Goal: Task Accomplishment & Management: Use online tool/utility

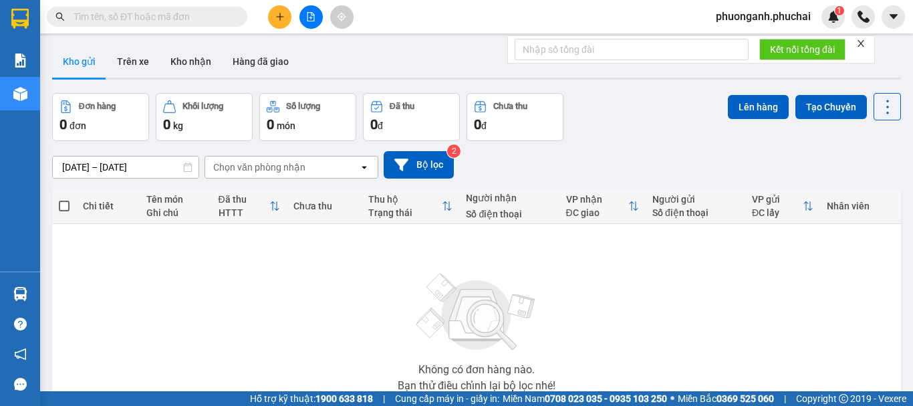
click at [276, 15] on icon "plus" at bounding box center [280, 16] width 9 height 9
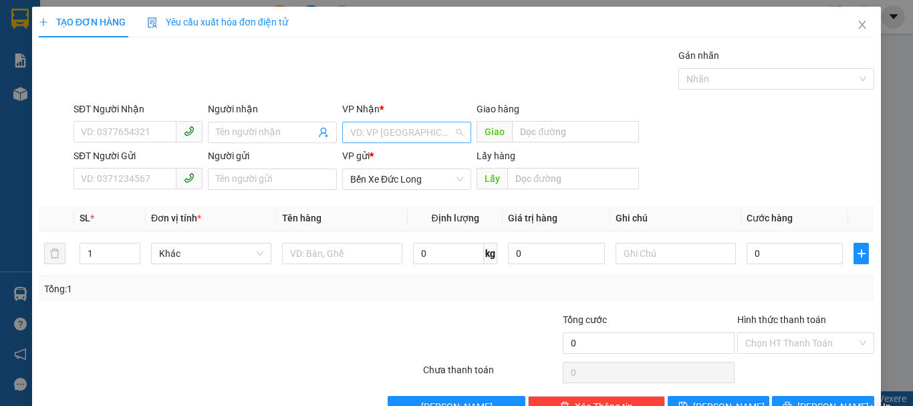
click at [399, 129] on input "search" at bounding box center [402, 132] width 104 height 20
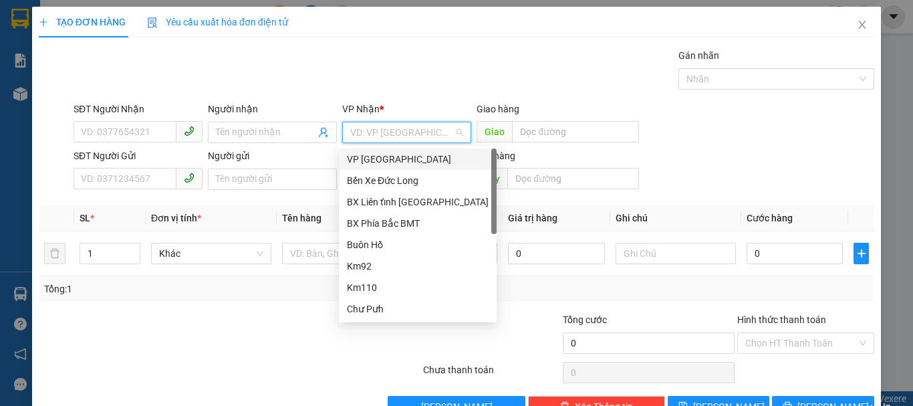
drag, startPoint x: 377, startPoint y: 157, endPoint x: 265, endPoint y: 167, distance: 112.8
click at [377, 158] on div "VP Đà Lạt" at bounding box center [418, 159] width 142 height 15
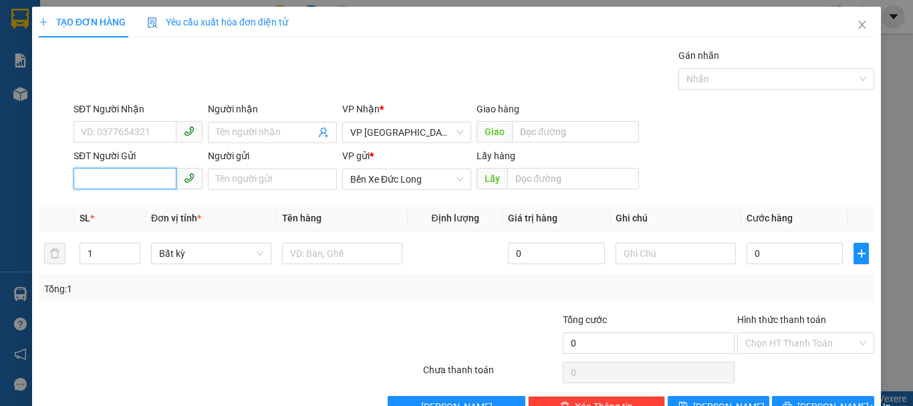
paste input "0911192439"
click at [82, 177] on input "0911192439" at bounding box center [125, 178] width 103 height 21
type input "0911192439"
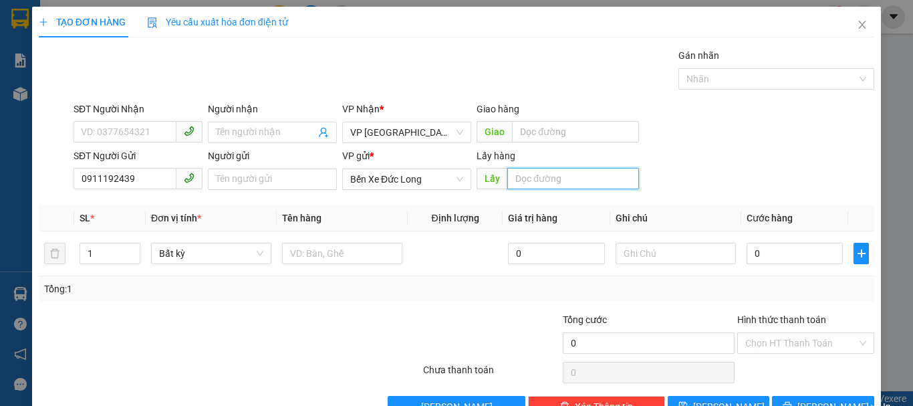
click at [550, 175] on input "text" at bounding box center [574, 178] width 132 height 21
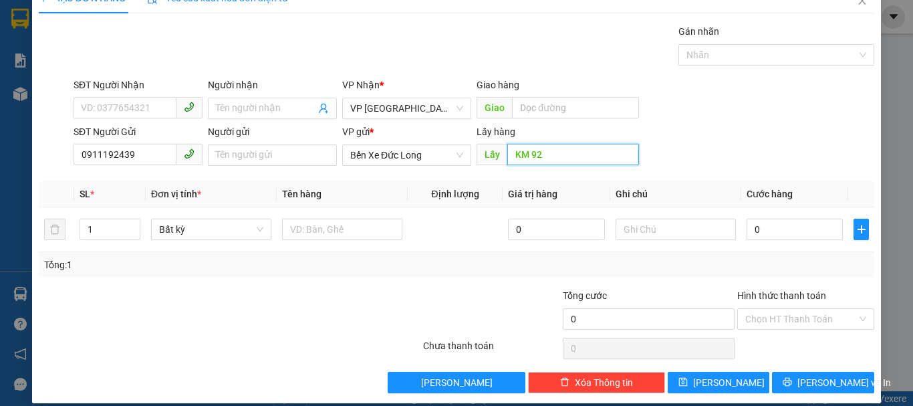
scroll to position [37, 0]
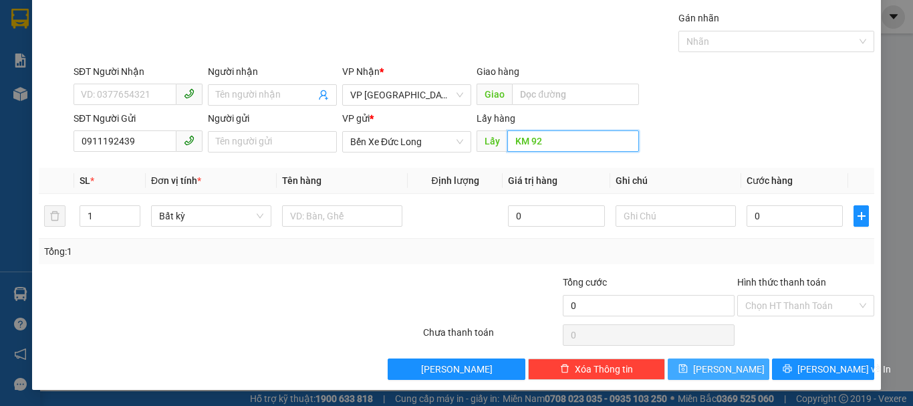
type input "KM 92"
click at [738, 369] on button "Lưu" at bounding box center [719, 368] width 102 height 21
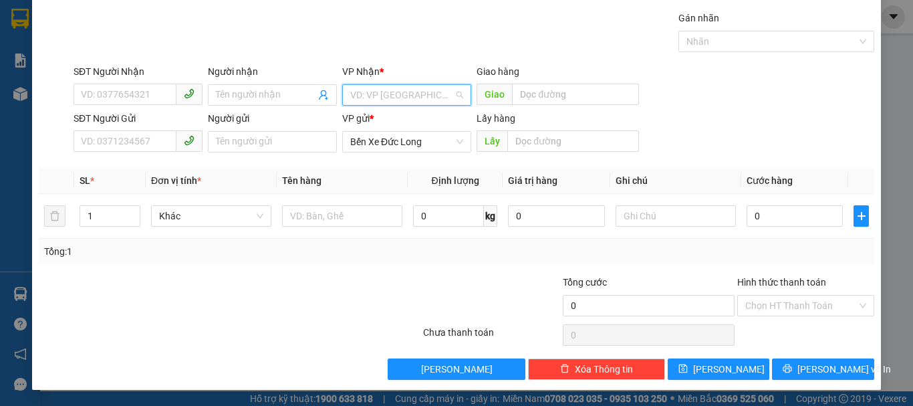
click at [376, 89] on input "search" at bounding box center [402, 95] width 104 height 20
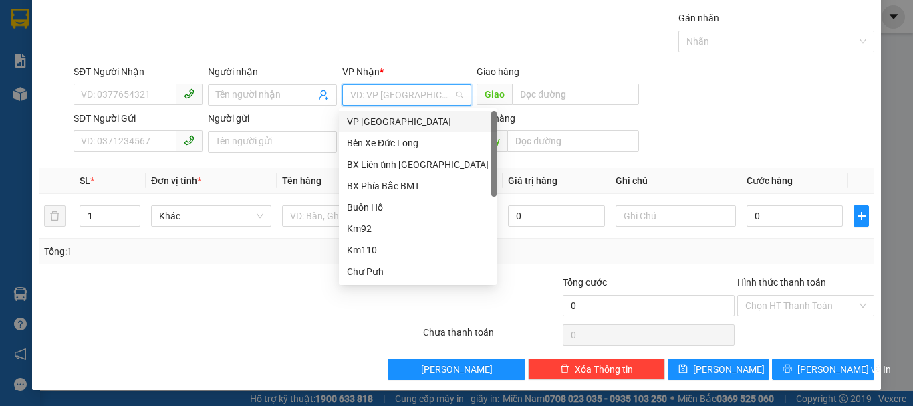
click at [374, 119] on div "VP Đà Lạt" at bounding box center [418, 121] width 142 height 15
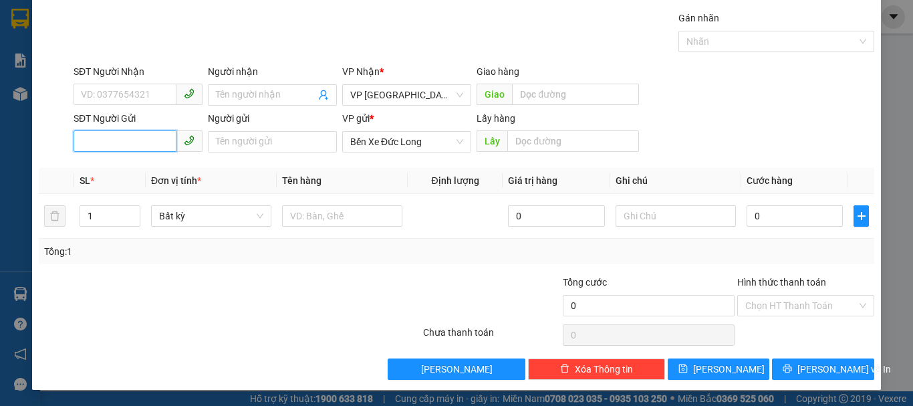
paste input "0987968302"
type input "0987968302"
click at [83, 142] on input "0987968302" at bounding box center [125, 140] width 103 height 21
click at [99, 160] on div "0987968302" at bounding box center [137, 168] width 128 height 21
type input "Chư Pưh"
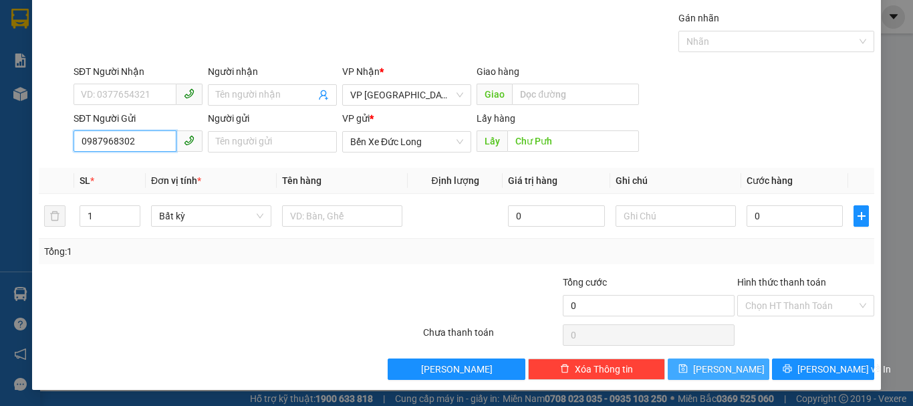
type input "0987968302"
click at [715, 374] on span "Lưu" at bounding box center [729, 369] width 72 height 15
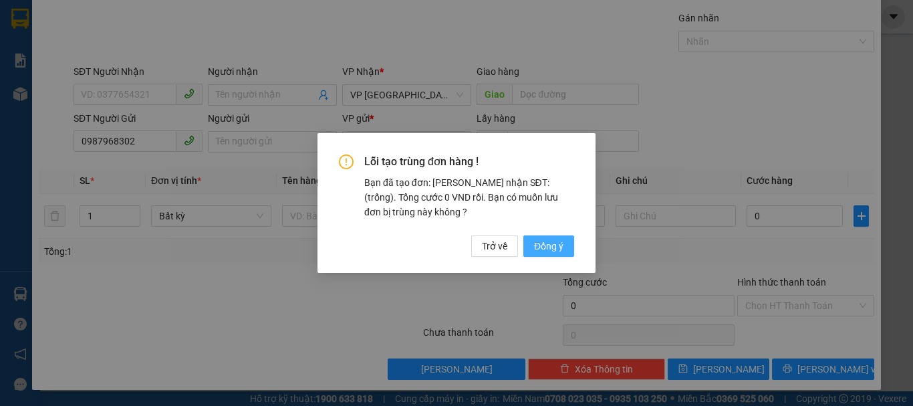
click at [557, 245] on span "Đồng ý" at bounding box center [548, 246] width 29 height 15
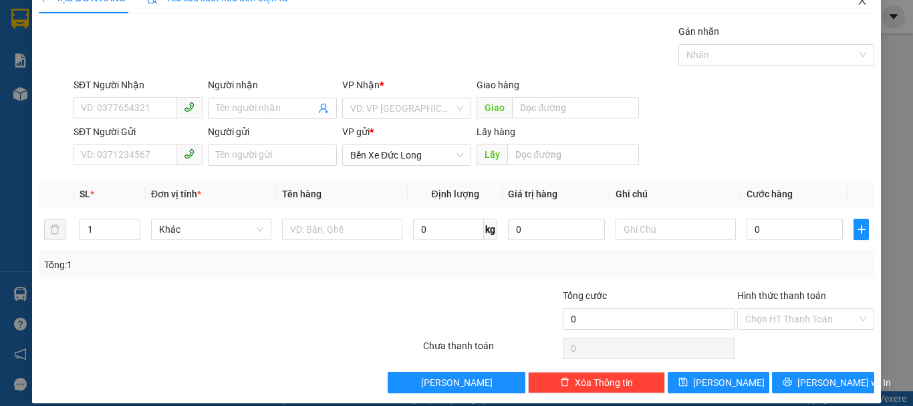
scroll to position [0, 0]
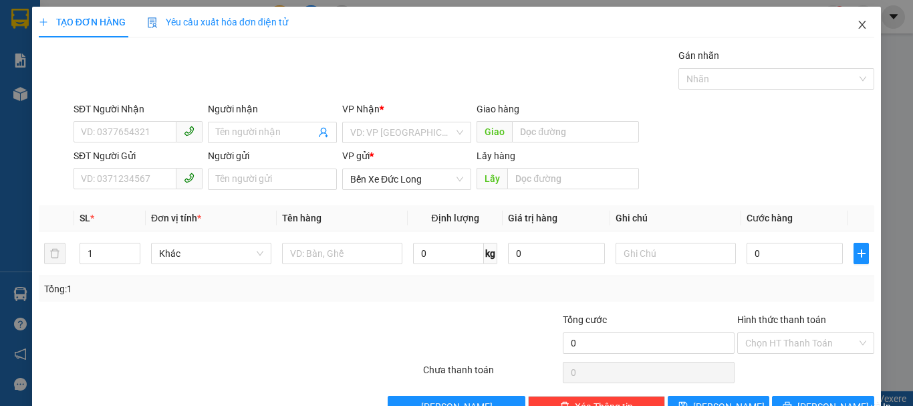
click at [857, 20] on icon "close" at bounding box center [862, 24] width 11 height 11
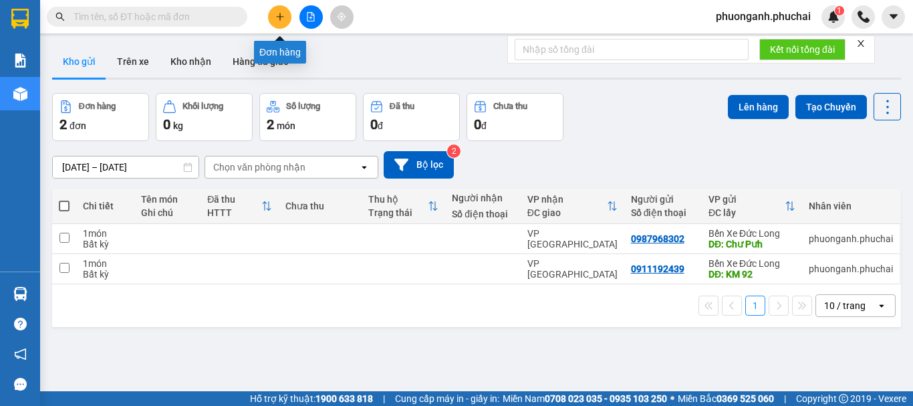
click at [276, 19] on icon "plus" at bounding box center [280, 16] width 9 height 9
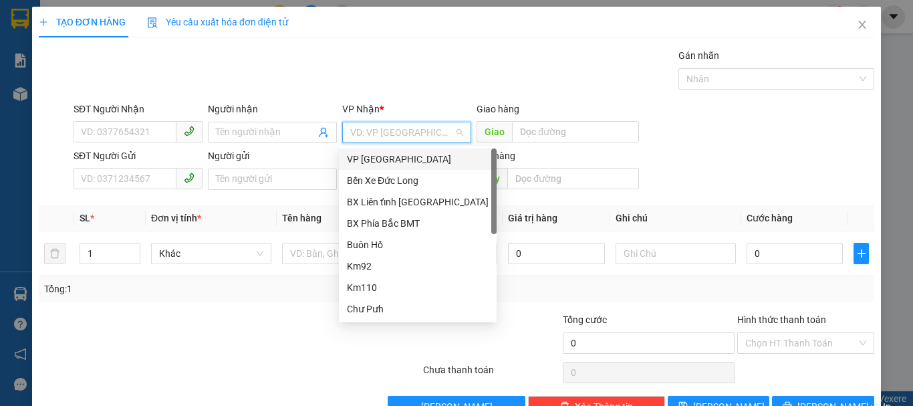
click at [384, 133] on input "search" at bounding box center [402, 132] width 104 height 20
click at [374, 169] on div "VP Đà Lạt" at bounding box center [418, 158] width 158 height 21
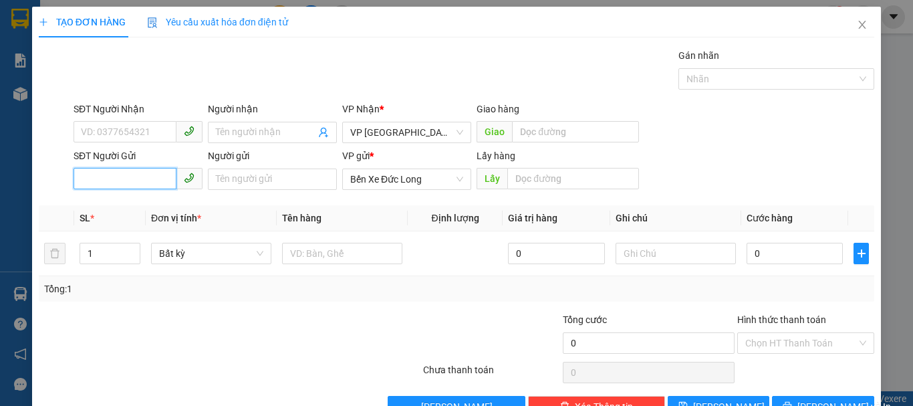
paste input "0878039274"
type input "0878039274"
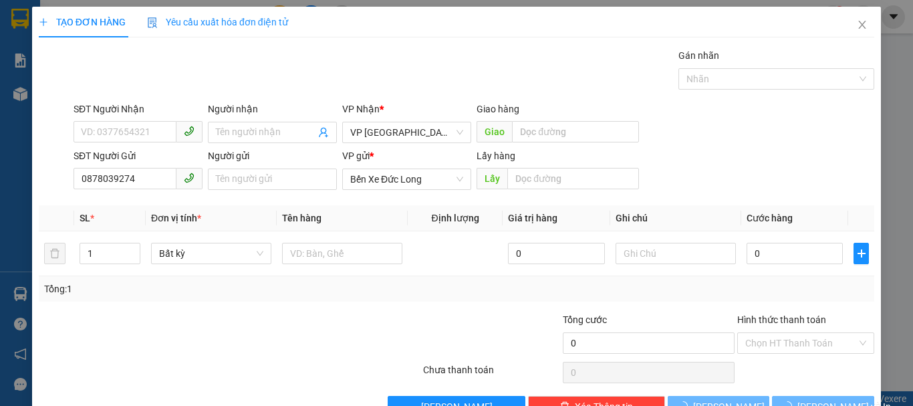
click at [71, 171] on div "SĐT Người Gửi 0878039274" at bounding box center [138, 171] width 134 height 47
click at [80, 175] on input "0878039274" at bounding box center [125, 178] width 103 height 21
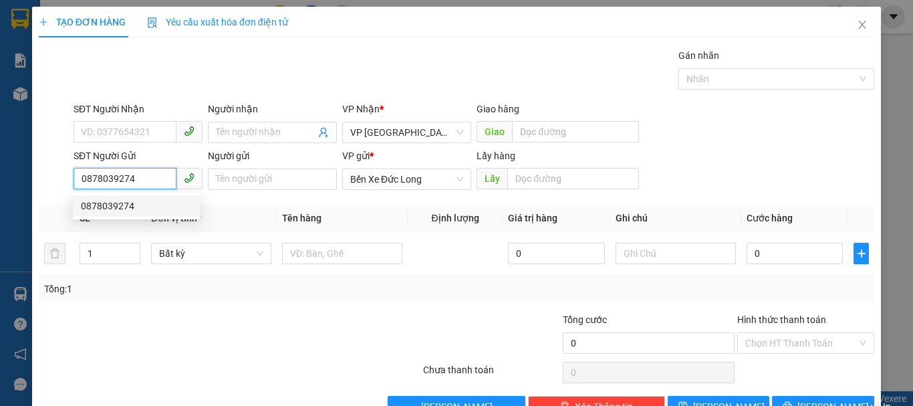
click at [130, 208] on div "0878039274" at bounding box center [137, 206] width 112 height 15
type input "KM 82"
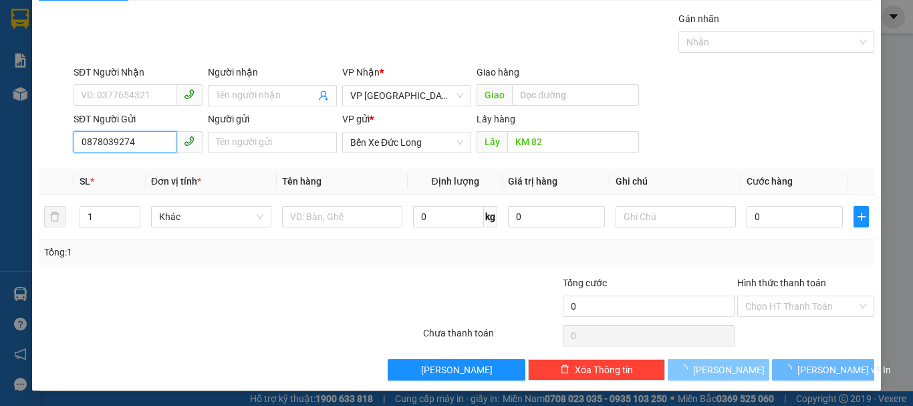
scroll to position [37, 0]
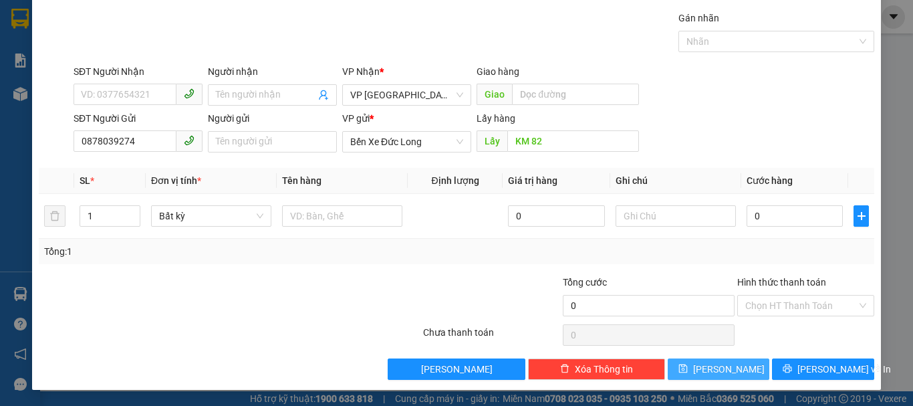
click at [727, 372] on button "Lưu" at bounding box center [719, 368] width 102 height 21
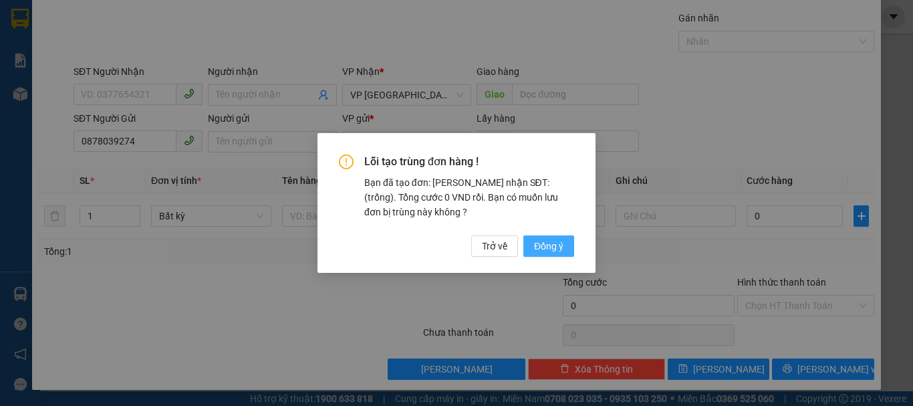
click at [556, 247] on span "Đồng ý" at bounding box center [548, 246] width 29 height 15
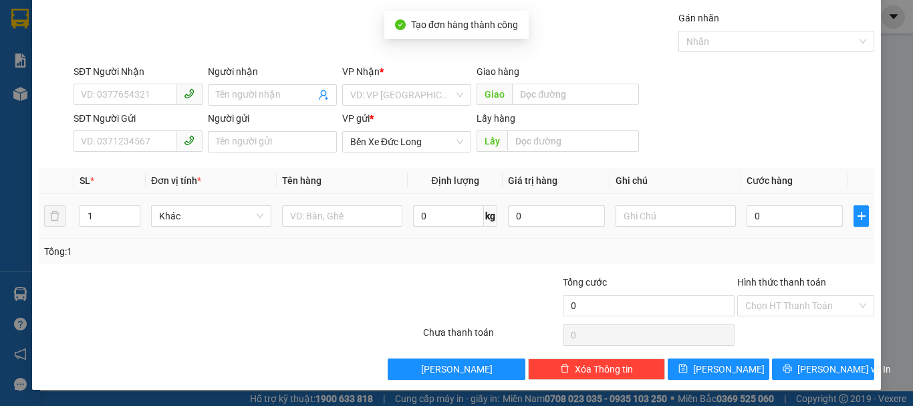
scroll to position [0, 0]
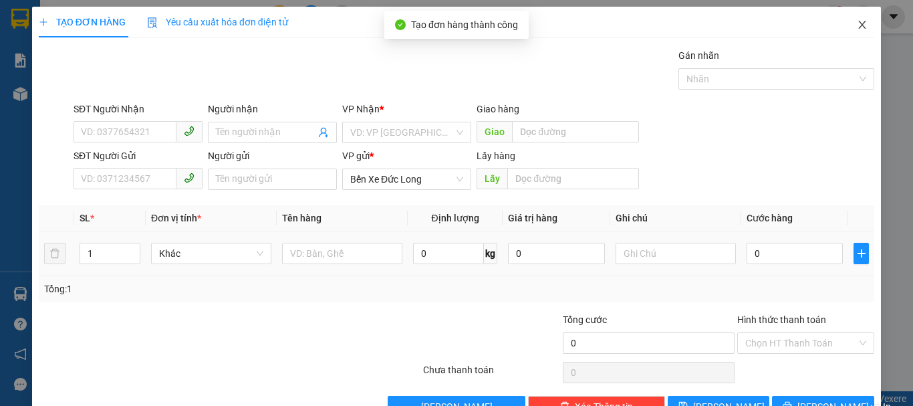
click at [857, 30] on icon "close" at bounding box center [862, 24] width 11 height 11
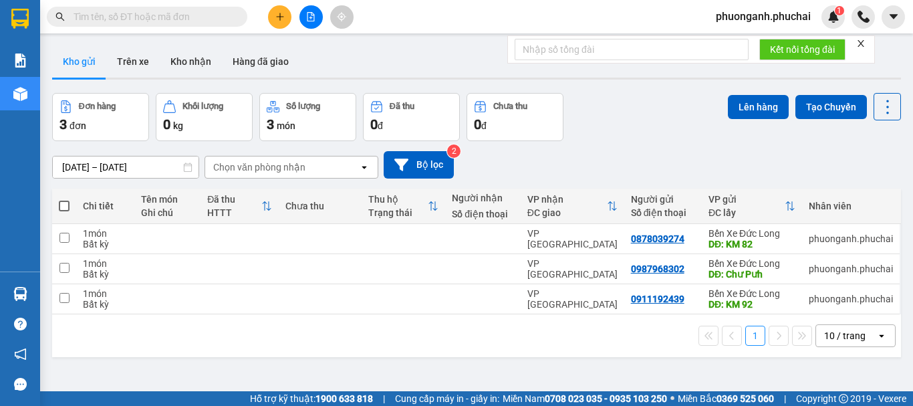
click at [64, 203] on span at bounding box center [64, 206] width 11 height 11
click at [64, 199] on input "checkbox" at bounding box center [64, 199] width 0 height 0
checkbox input "true"
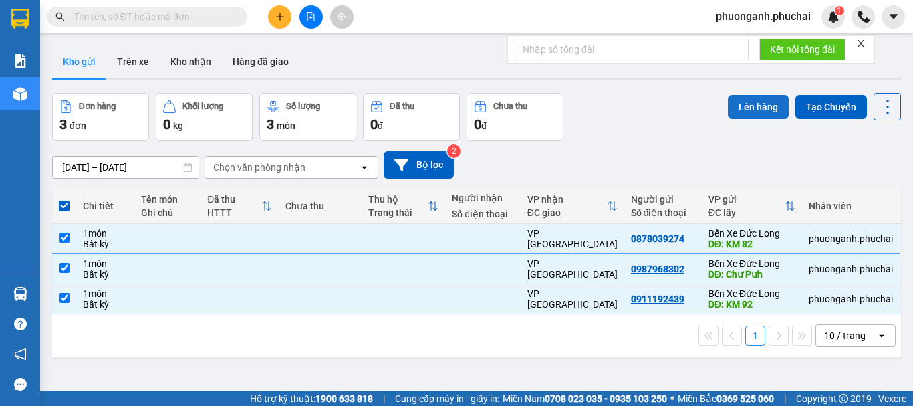
click at [757, 103] on button "Lên hàng" at bounding box center [758, 107] width 61 height 24
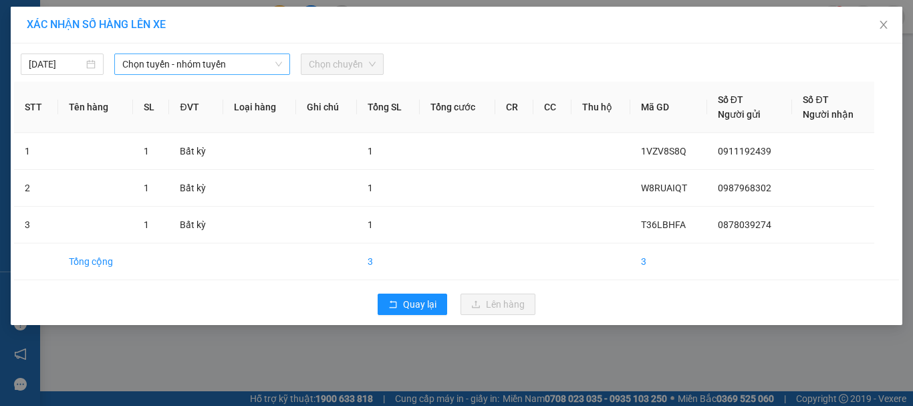
click at [198, 66] on span "Chọn tuyến - nhóm tuyến" at bounding box center [202, 64] width 160 height 20
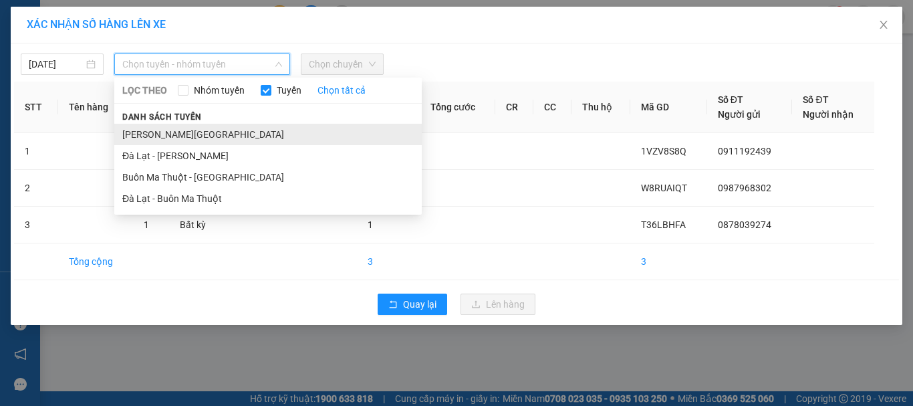
click at [141, 133] on li "Gia Lai - Đà Lạt" at bounding box center [268, 134] width 308 height 21
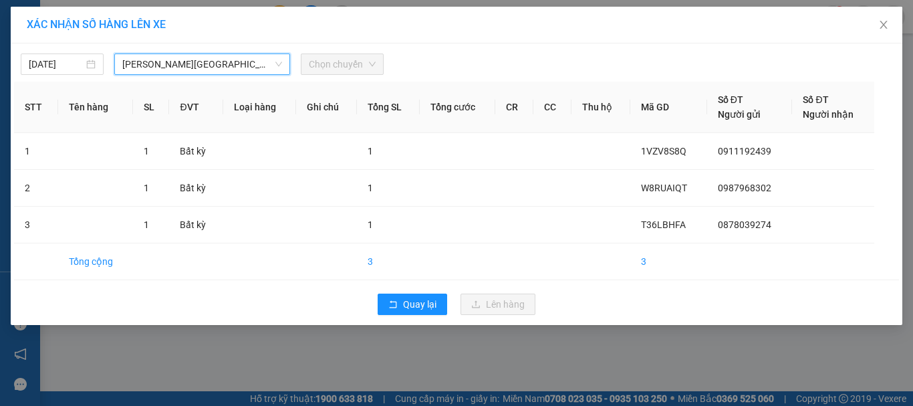
click at [358, 63] on span "Chọn chuyến" at bounding box center [342, 64] width 67 height 20
click at [338, 64] on span "Chọn chuyến" at bounding box center [342, 64] width 67 height 20
click at [336, 65] on span "Chọn chuyến" at bounding box center [342, 64] width 67 height 20
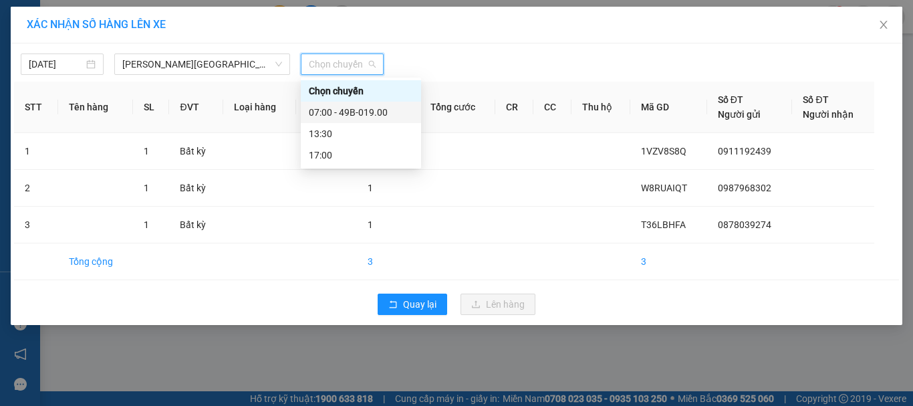
click at [338, 105] on div "07:00 - 49B-019.00" at bounding box center [361, 112] width 104 height 15
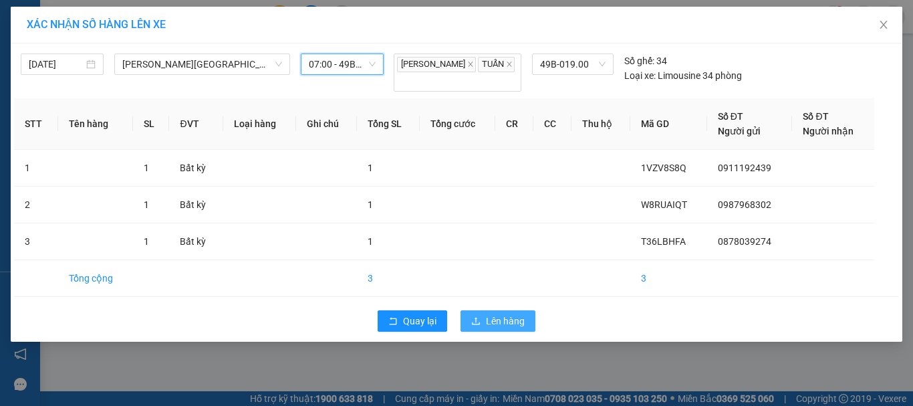
click at [518, 314] on span "Lên hàng" at bounding box center [505, 321] width 39 height 15
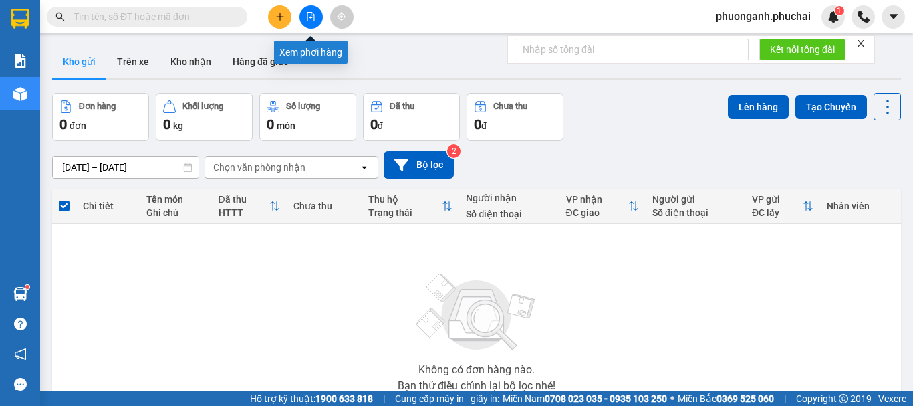
click at [318, 22] on button at bounding box center [311, 16] width 23 height 23
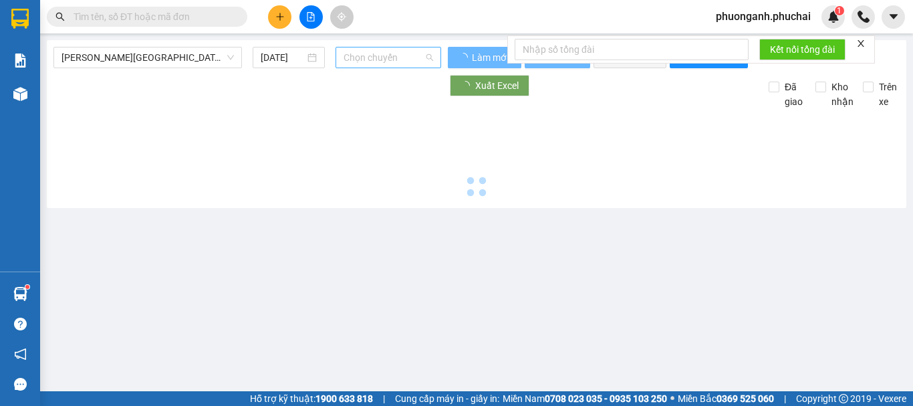
click at [382, 54] on span "Chọn chuyến" at bounding box center [389, 57] width 90 height 20
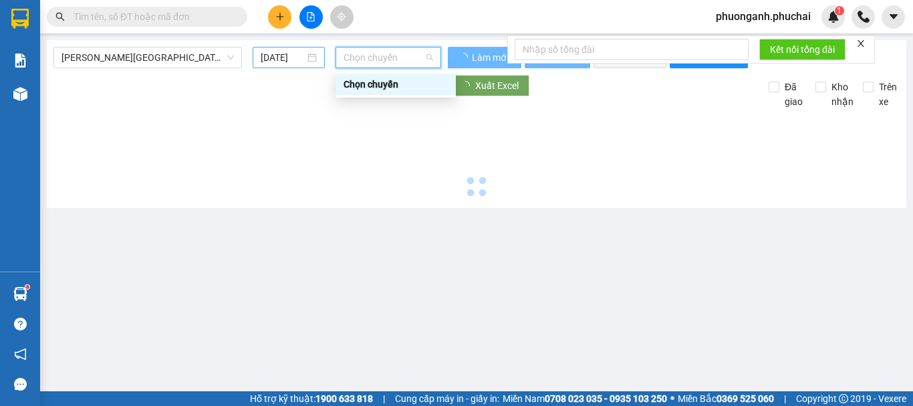
click at [275, 55] on input "13/10/2025" at bounding box center [283, 57] width 44 height 15
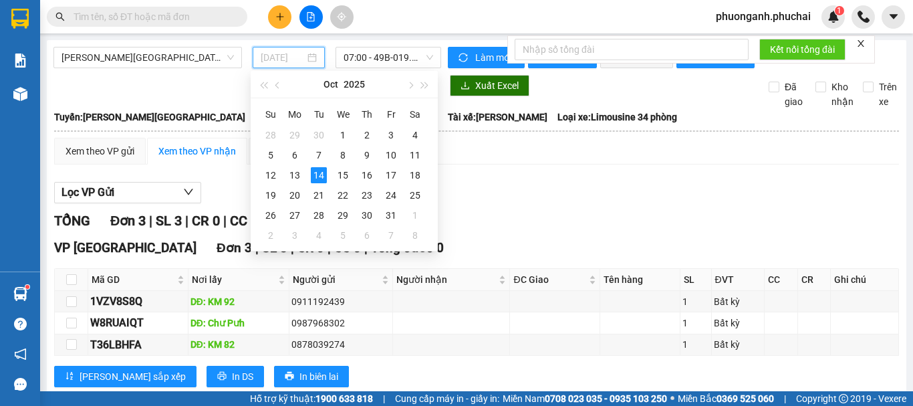
type input "14/10/2025"
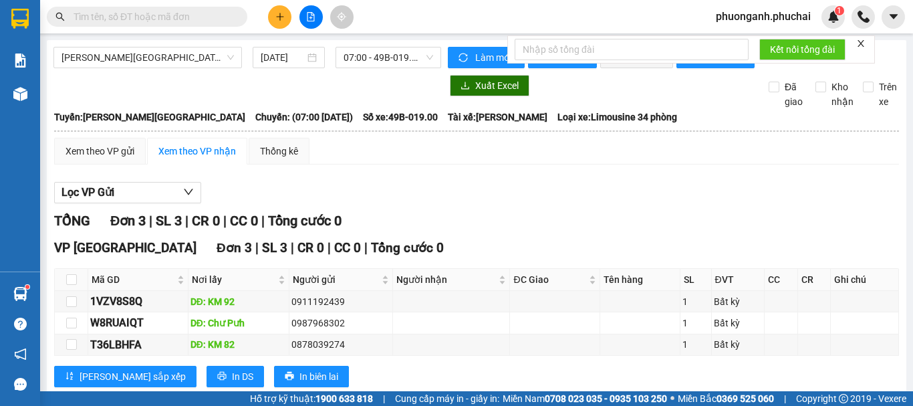
click at [598, 164] on div "Xem theo VP gửi Xem theo VP nhận Thống kê" at bounding box center [476, 151] width 845 height 27
click at [863, 43] on icon "close" at bounding box center [861, 43] width 7 height 7
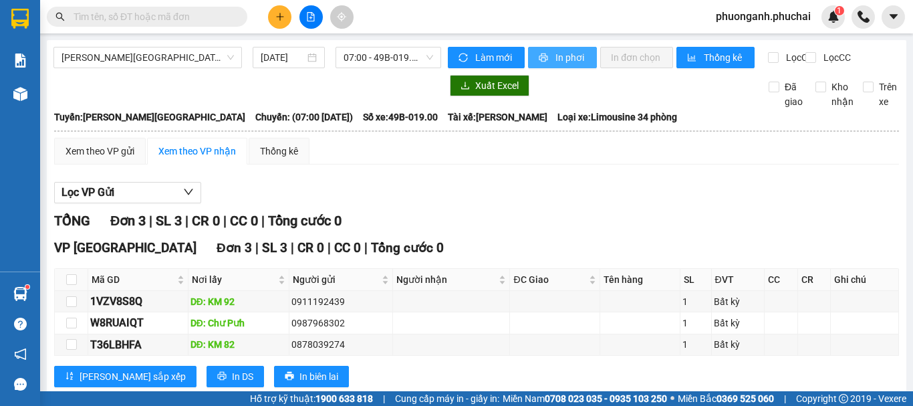
click at [573, 68] on button "In phơi" at bounding box center [562, 57] width 69 height 21
click at [281, 23] on button at bounding box center [279, 16] width 23 height 23
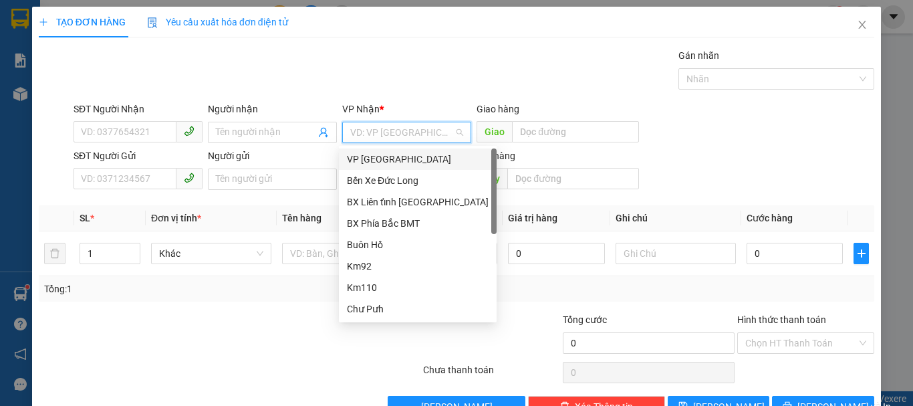
drag, startPoint x: 388, startPoint y: 128, endPoint x: 362, endPoint y: 163, distance: 43.1
click at [388, 131] on input "search" at bounding box center [402, 132] width 104 height 20
click at [360, 162] on div "VP Đà Lạt" at bounding box center [418, 159] width 142 height 15
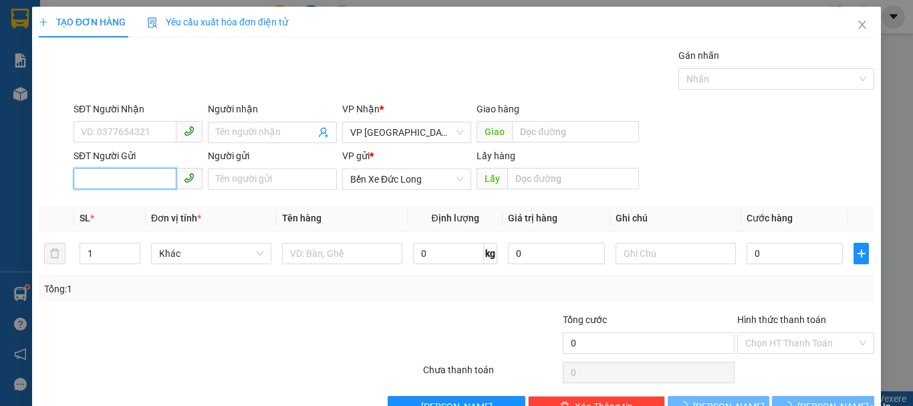
paste input "0868672047"
click at [82, 179] on input "0868672047" at bounding box center [125, 178] width 103 height 21
click at [134, 181] on input "0868672047" at bounding box center [125, 178] width 103 height 21
type input "0868672"
click at [857, 23] on icon "close" at bounding box center [862, 24] width 11 height 11
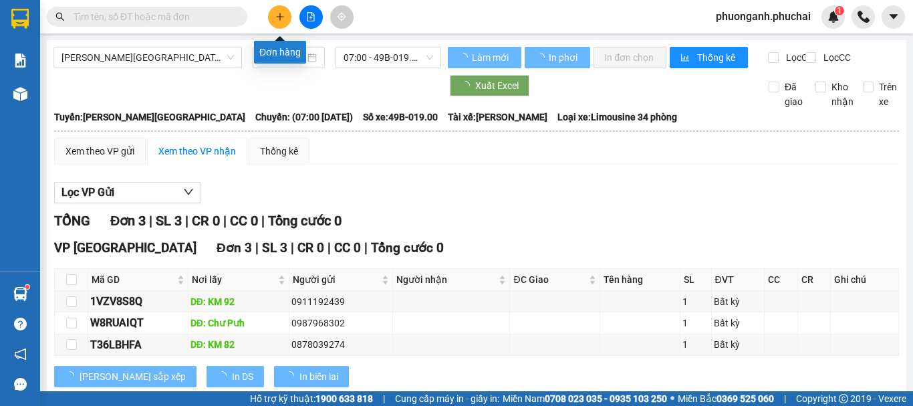
click at [274, 15] on button at bounding box center [279, 16] width 23 height 23
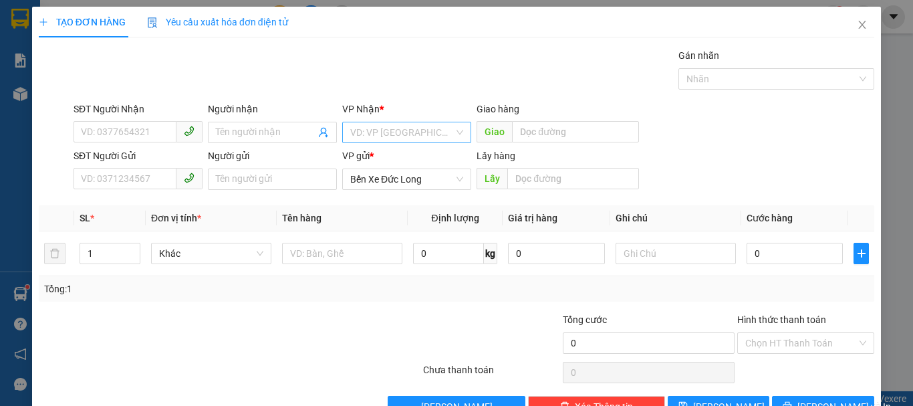
click at [383, 130] on input "search" at bounding box center [402, 132] width 104 height 20
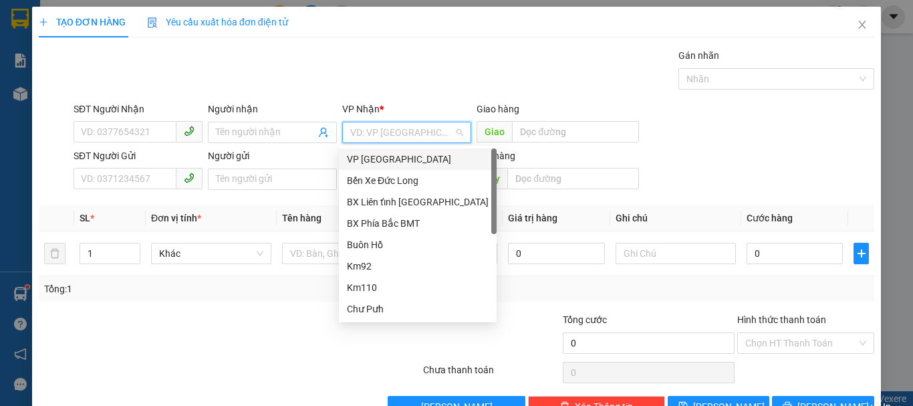
drag, startPoint x: 366, startPoint y: 156, endPoint x: 324, endPoint y: 166, distance: 43.3
click at [364, 158] on div "VP Đà Lạt" at bounding box center [418, 159] width 142 height 15
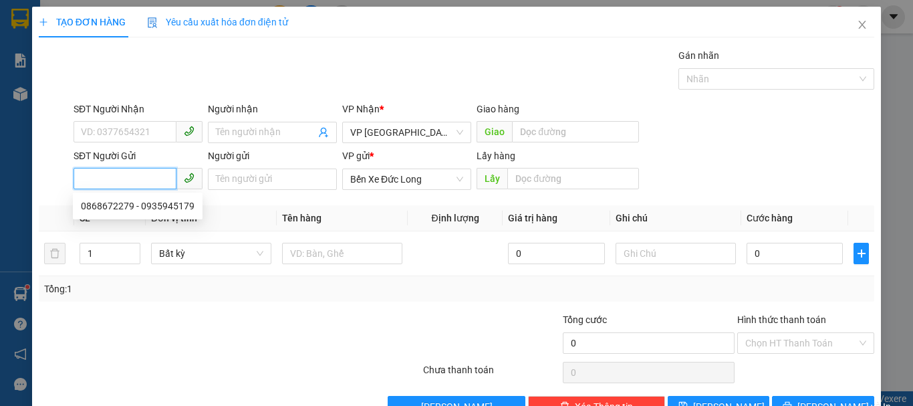
paste input "0868672047"
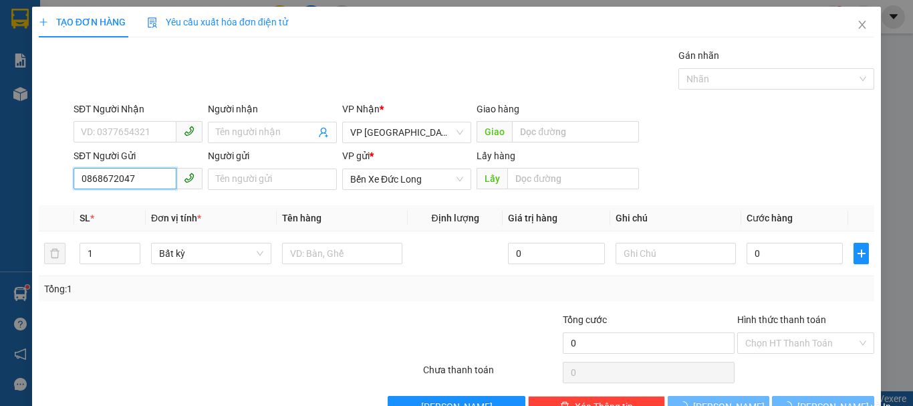
click at [133, 180] on input "0868672047" at bounding box center [125, 178] width 103 height 21
type input "0868672047"
click at [547, 178] on input "text" at bounding box center [574, 178] width 132 height 21
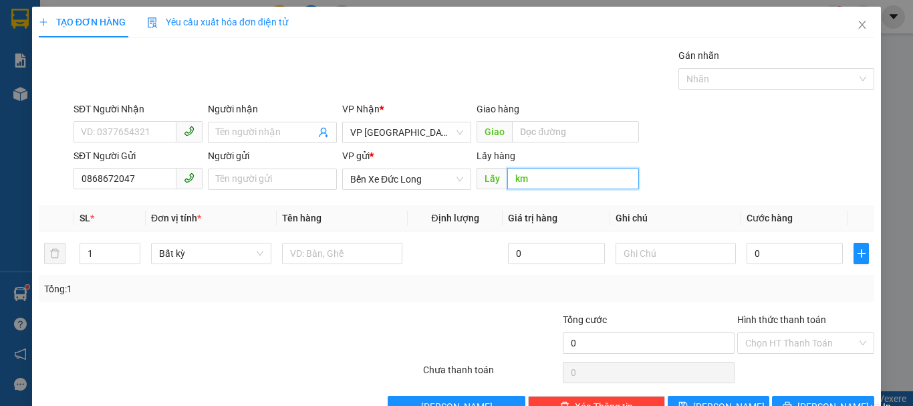
type input "k"
click at [203, 259] on span "Bất kỳ" at bounding box center [211, 253] width 104 height 20
type input "KM 72"
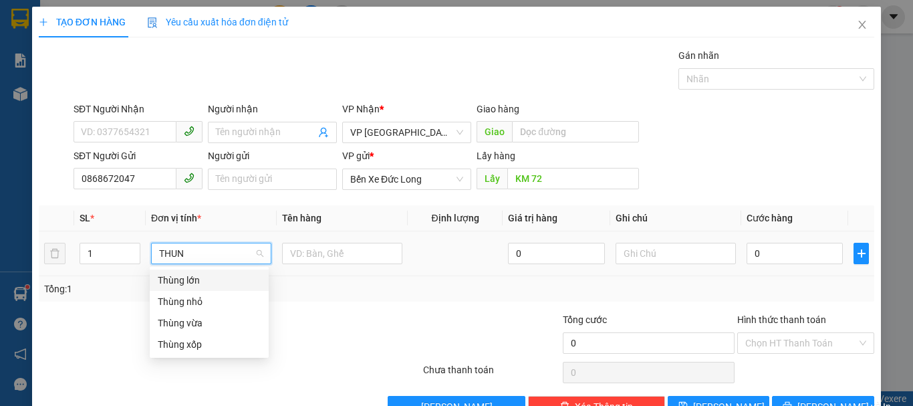
type input "THUNG"
drag, startPoint x: 175, startPoint y: 324, endPoint x: 233, endPoint y: 305, distance: 61.3
click at [175, 325] on div "Thùng vừa" at bounding box center [209, 323] width 103 height 15
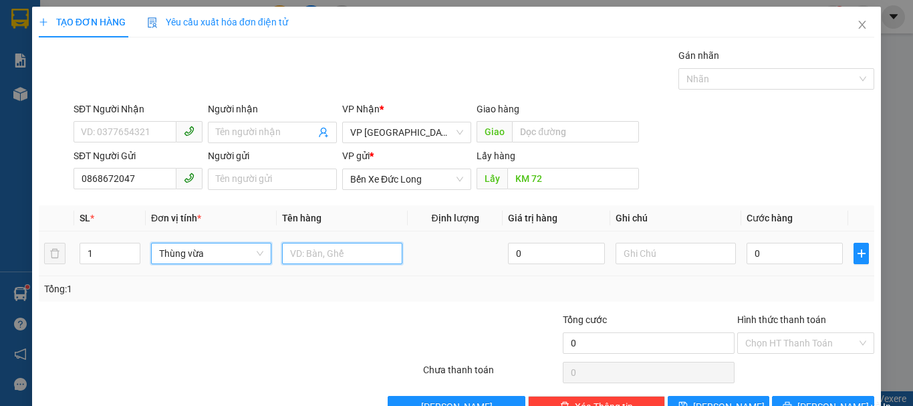
click at [315, 245] on input "text" at bounding box center [342, 253] width 120 height 21
type input "s"
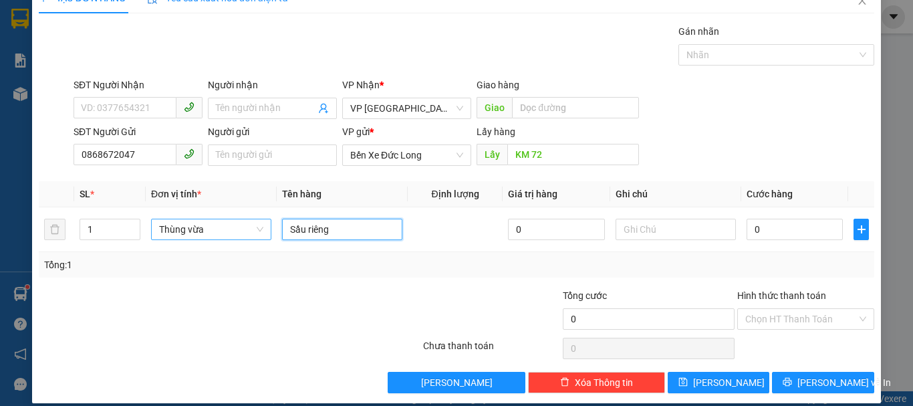
scroll to position [37, 0]
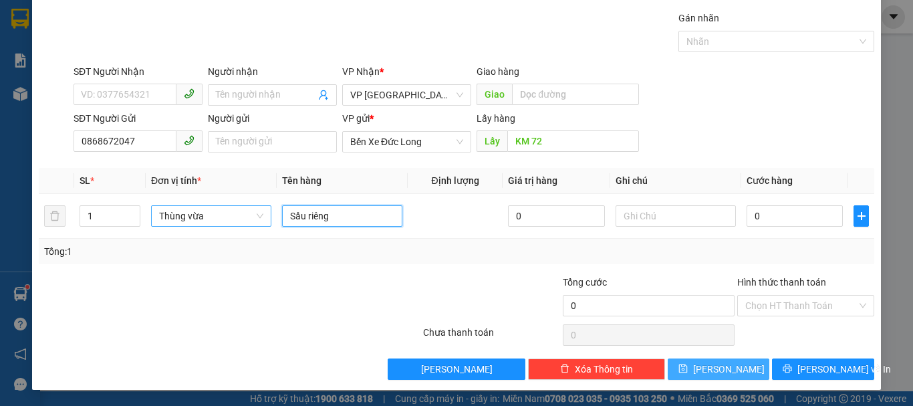
type input "Sầu riêng"
click at [738, 368] on button "Lưu" at bounding box center [719, 368] width 102 height 21
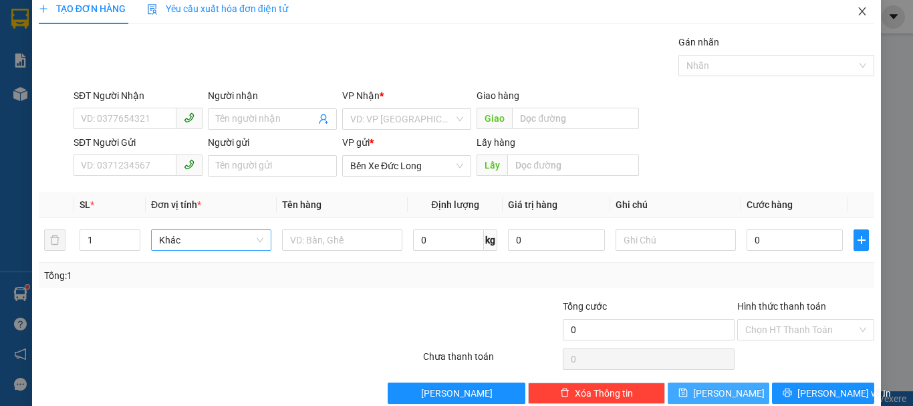
scroll to position [0, 0]
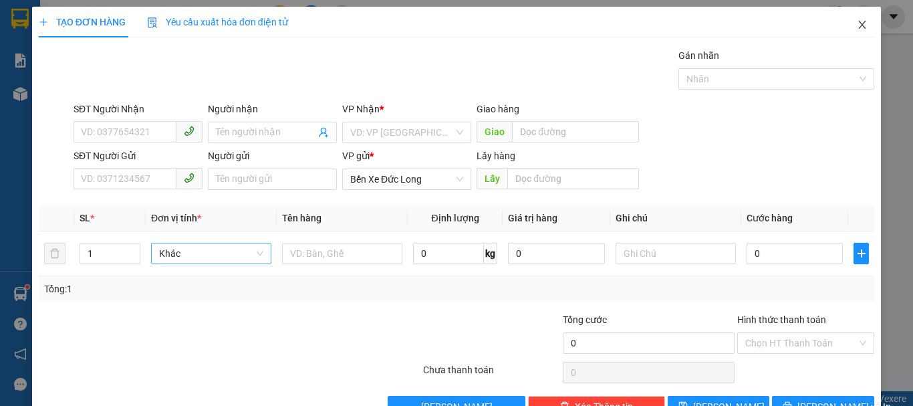
click at [859, 27] on icon "close" at bounding box center [862, 25] width 7 height 8
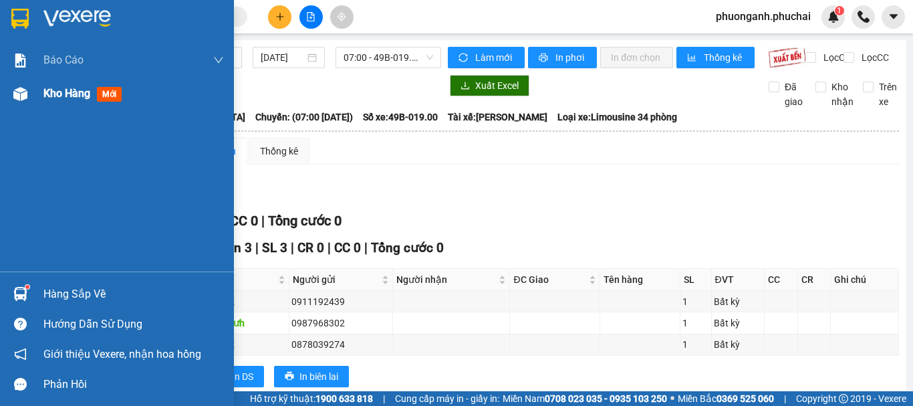
click at [62, 90] on span "Kho hàng" at bounding box center [66, 93] width 47 height 13
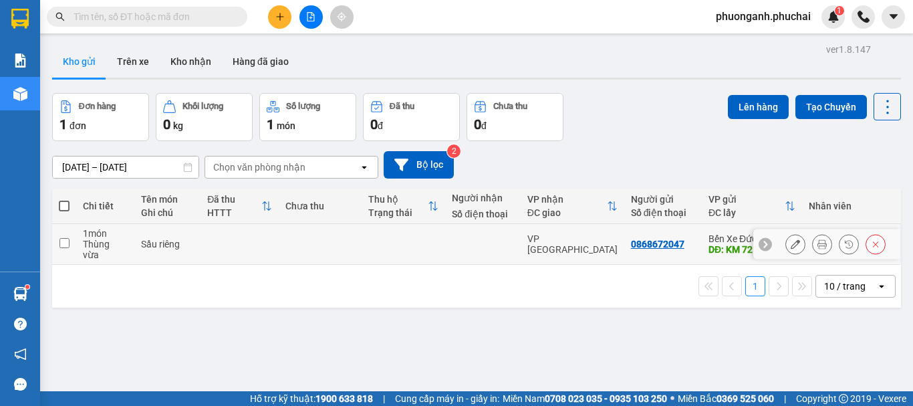
click at [139, 237] on td "Sầu riêng" at bounding box center [167, 244] width 66 height 41
checkbox input "true"
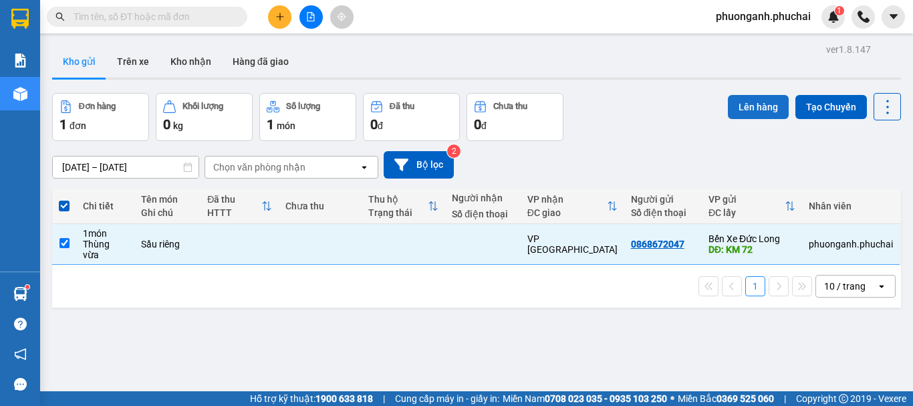
click at [748, 112] on button "Lên hàng" at bounding box center [758, 107] width 61 height 24
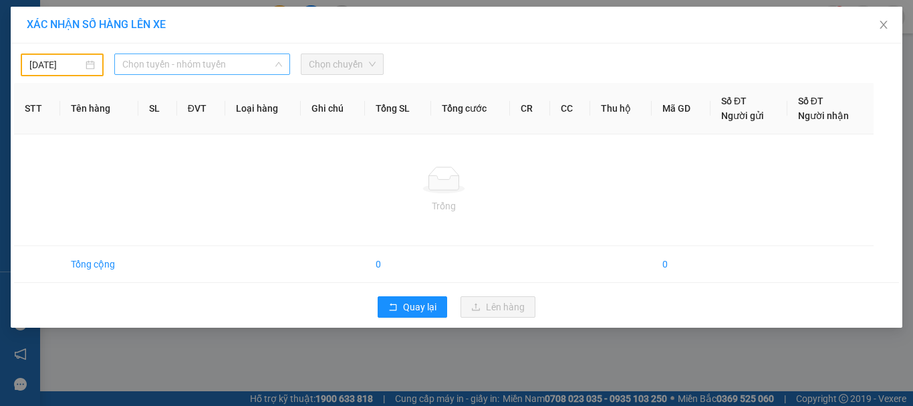
click at [154, 62] on span "Chọn tuyến - nhóm tuyến" at bounding box center [202, 64] width 160 height 20
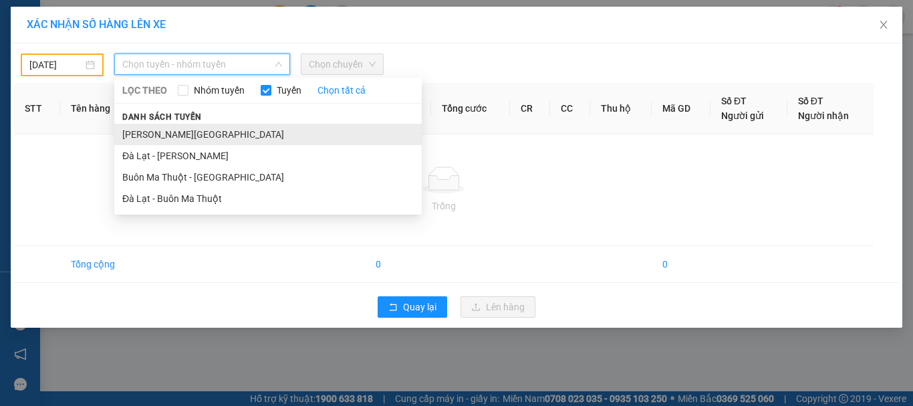
click at [138, 141] on li "Gia Lai - Đà Lạt" at bounding box center [268, 134] width 308 height 21
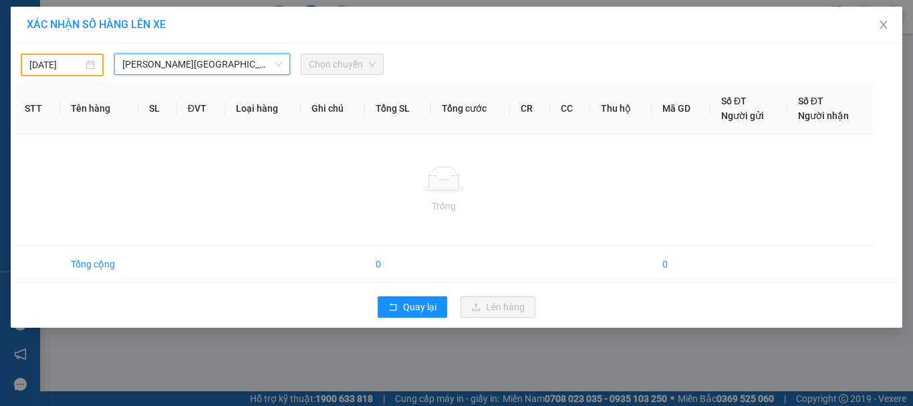
click at [352, 64] on span "Chọn chuyến" at bounding box center [342, 64] width 67 height 20
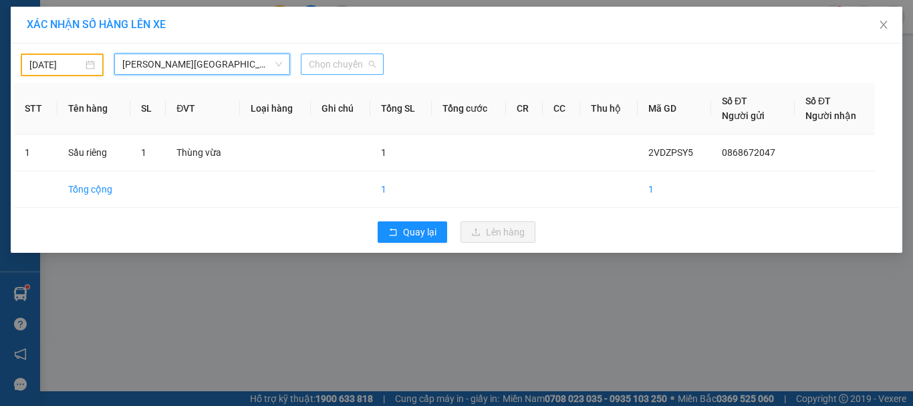
click at [348, 69] on span "Chọn chuyến" at bounding box center [342, 64] width 67 height 20
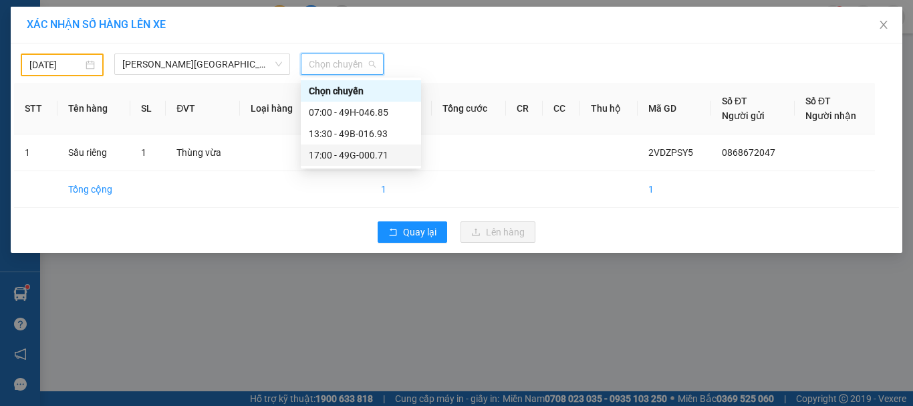
click at [336, 154] on div "17:00 - 49G-000.71" at bounding box center [361, 155] width 104 height 15
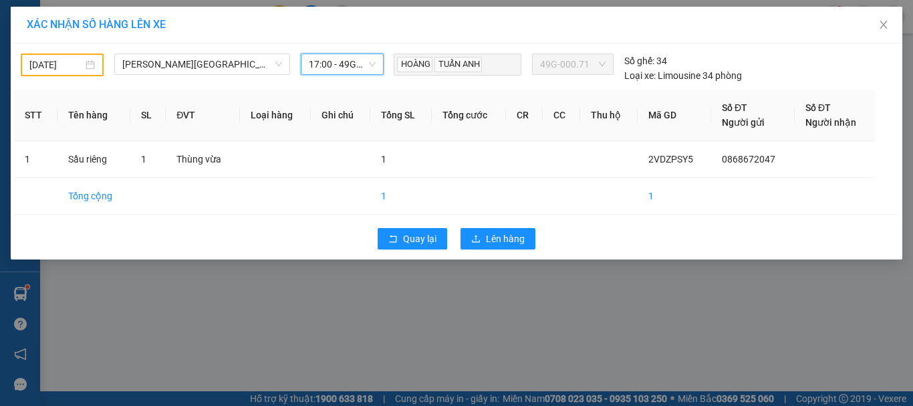
click at [362, 66] on span "17:00 - 49G-000.71" at bounding box center [342, 64] width 67 height 20
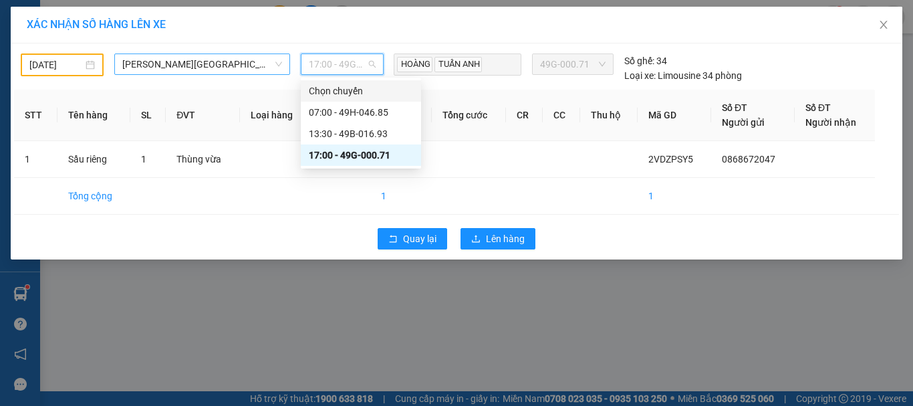
click at [203, 71] on span "Gia Lai - Đà Lạt" at bounding box center [202, 64] width 160 height 20
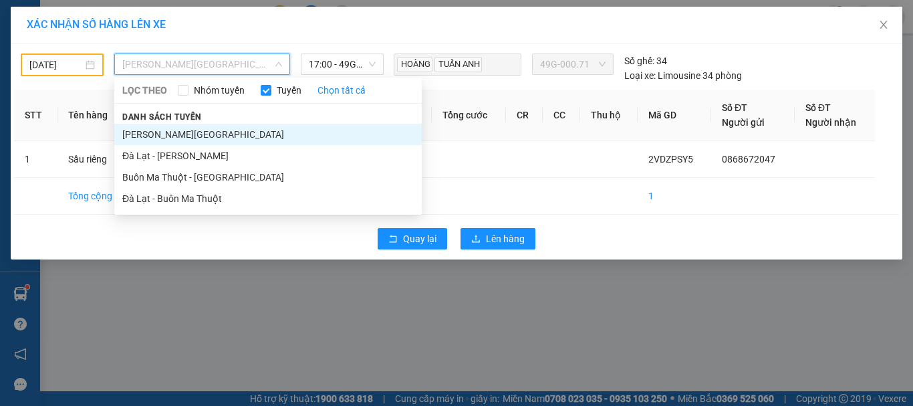
click at [43, 65] on input "13/10/2025" at bounding box center [55, 65] width 53 height 15
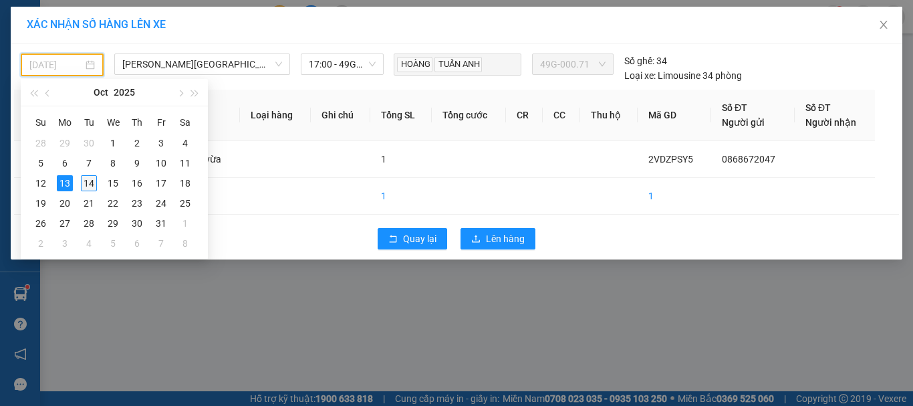
click at [88, 184] on div "14" at bounding box center [89, 183] width 16 height 16
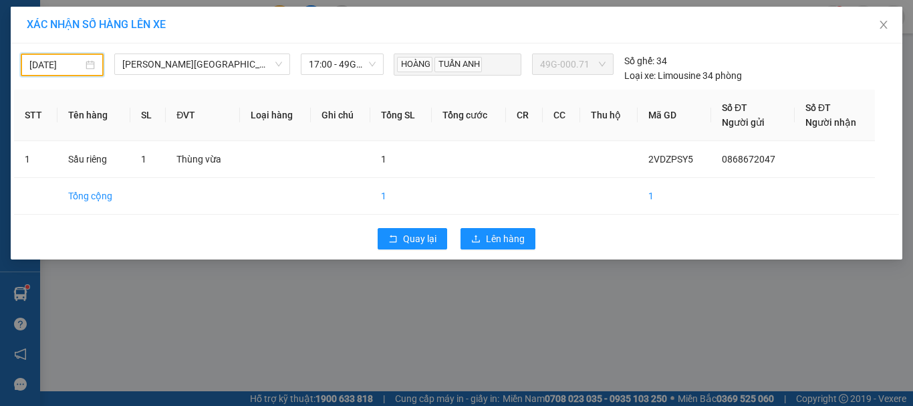
type input "14/10/2025"
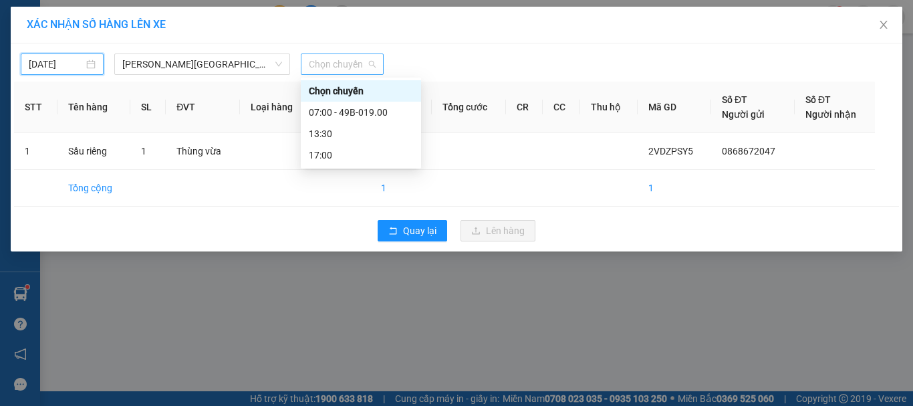
click at [328, 66] on span "Chọn chuyến" at bounding box center [342, 64] width 67 height 20
click at [341, 112] on div "07:00 - 49B-019.00" at bounding box center [361, 112] width 104 height 15
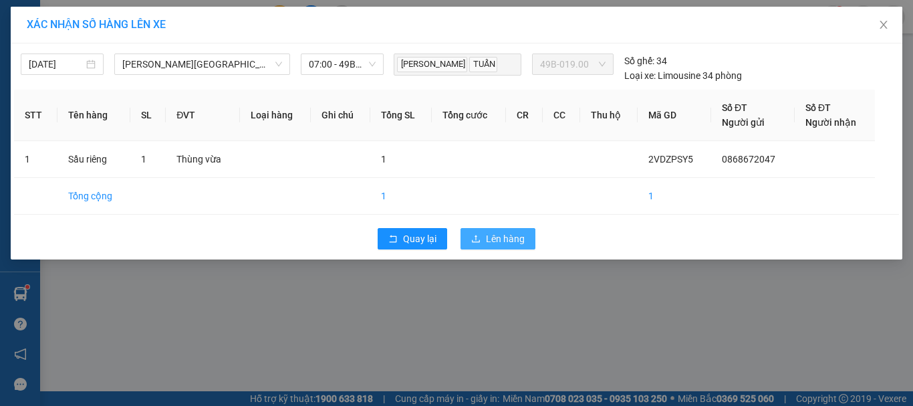
click at [506, 234] on span "Lên hàng" at bounding box center [505, 238] width 39 height 15
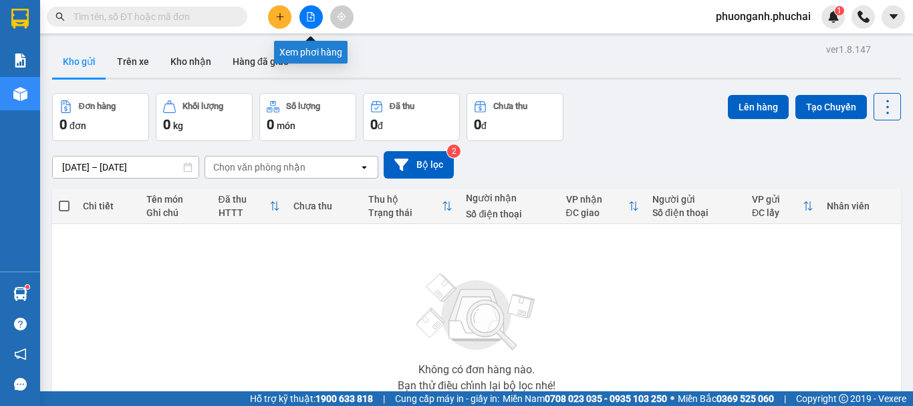
click at [307, 14] on icon "file-add" at bounding box center [310, 16] width 9 height 9
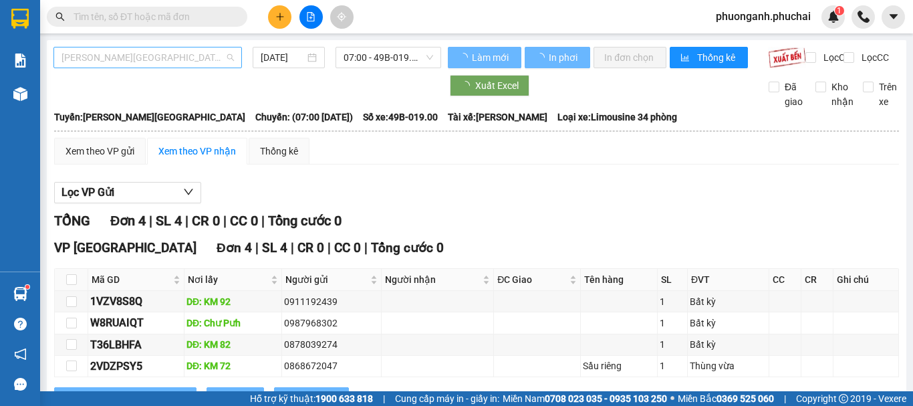
click at [162, 59] on span "Gia Lai - Đà Lạt" at bounding box center [148, 57] width 173 height 20
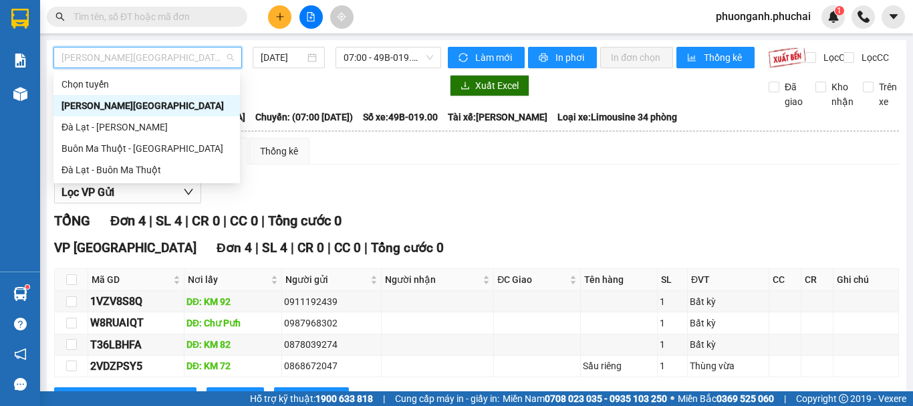
click at [110, 109] on div "Gia Lai - Đà Lạt" at bounding box center [147, 105] width 171 height 15
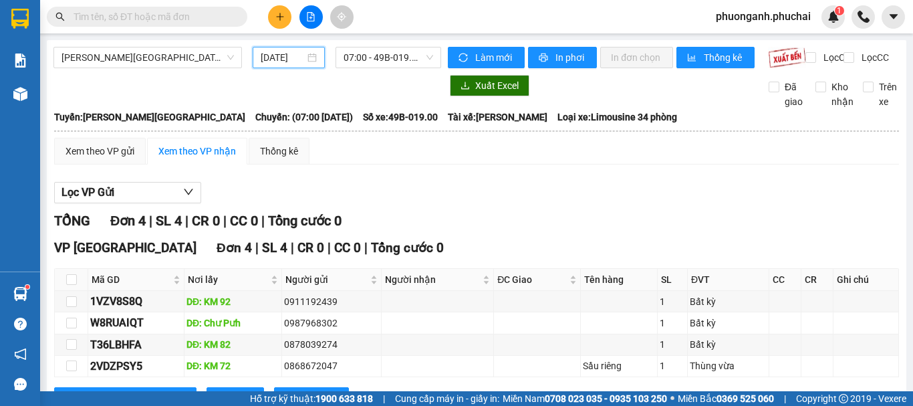
click at [272, 51] on input "14/10/2025" at bounding box center [283, 57] width 44 height 15
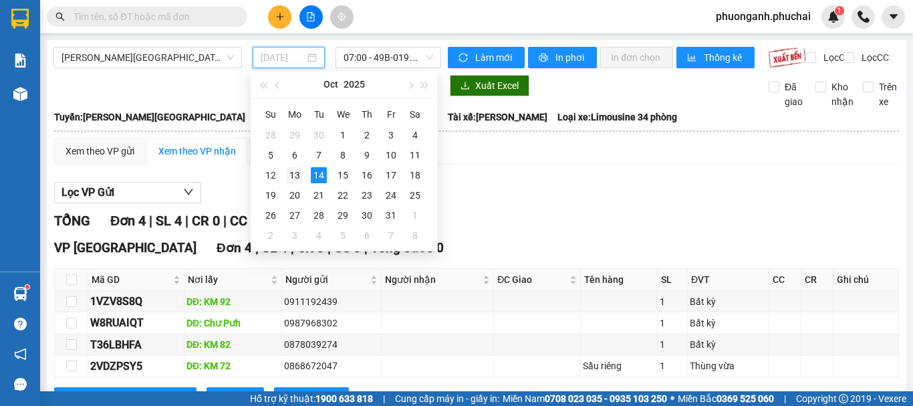
click at [298, 173] on div "13" at bounding box center [295, 175] width 16 height 16
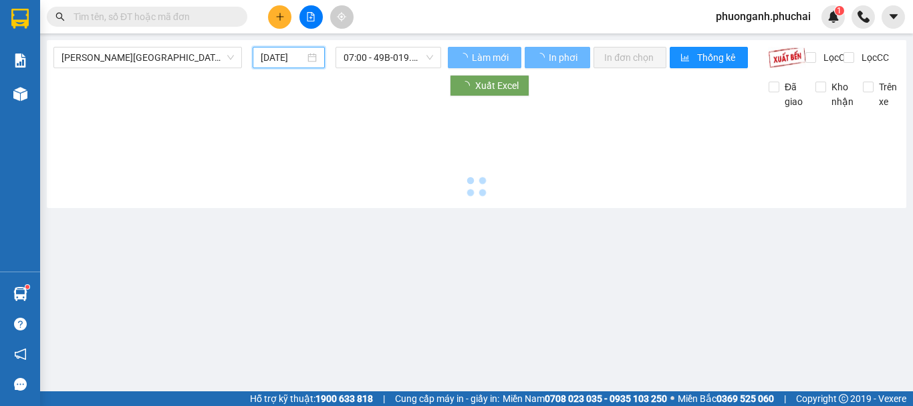
type input "13/10/2025"
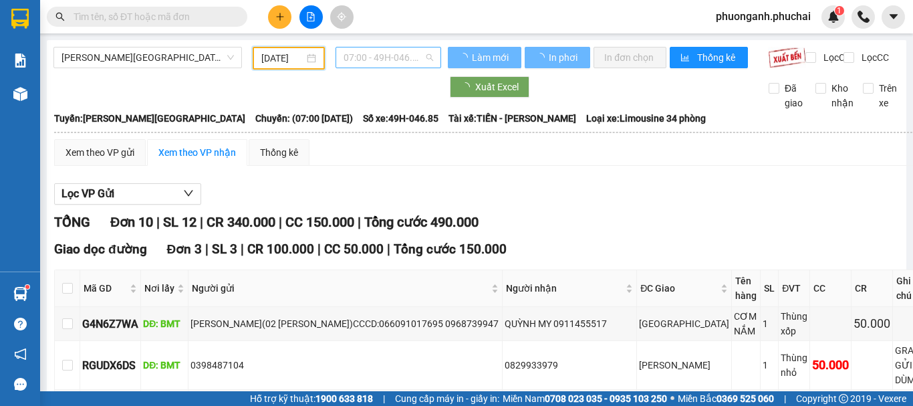
click at [374, 57] on span "07:00 - 49H-046.85" at bounding box center [389, 57] width 90 height 20
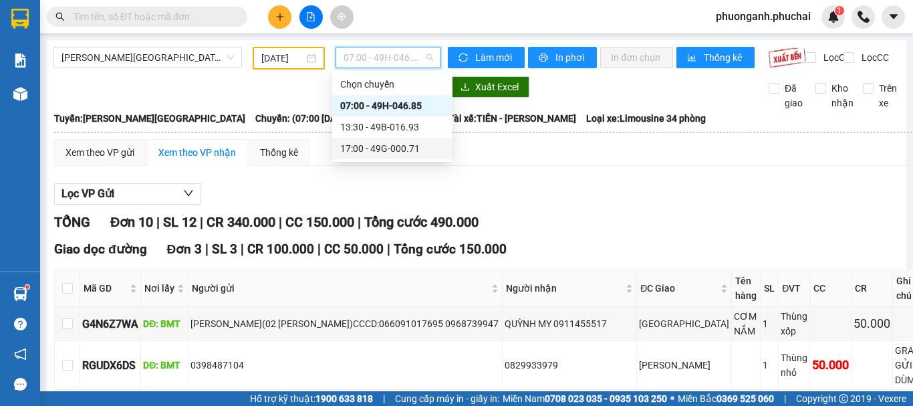
click at [367, 148] on div "17:00 - 49G-000.71" at bounding box center [392, 148] width 104 height 15
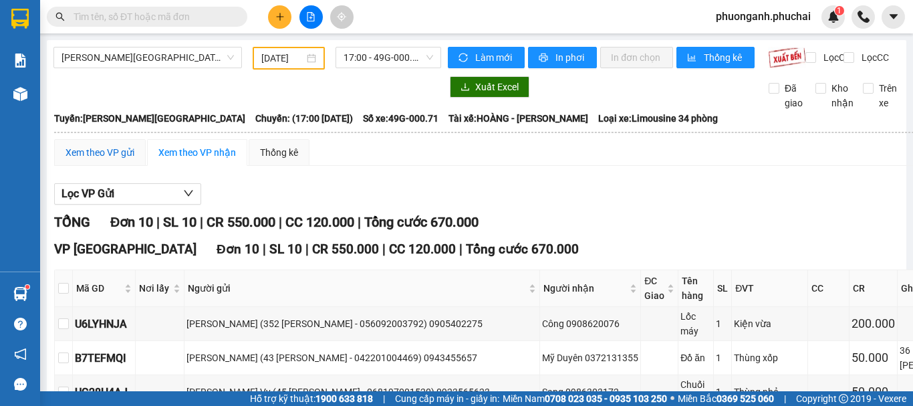
click at [119, 158] on div "Xem theo VP gửi" at bounding box center [100, 152] width 69 height 15
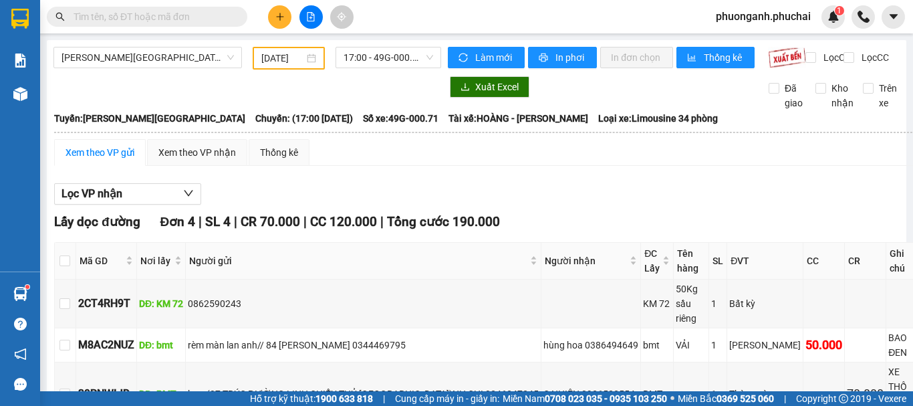
drag, startPoint x: 142, startPoint y: 64, endPoint x: 119, endPoint y: 90, distance: 35.1
click at [141, 62] on span "Gia Lai - Đà Lạt" at bounding box center [148, 57] width 173 height 20
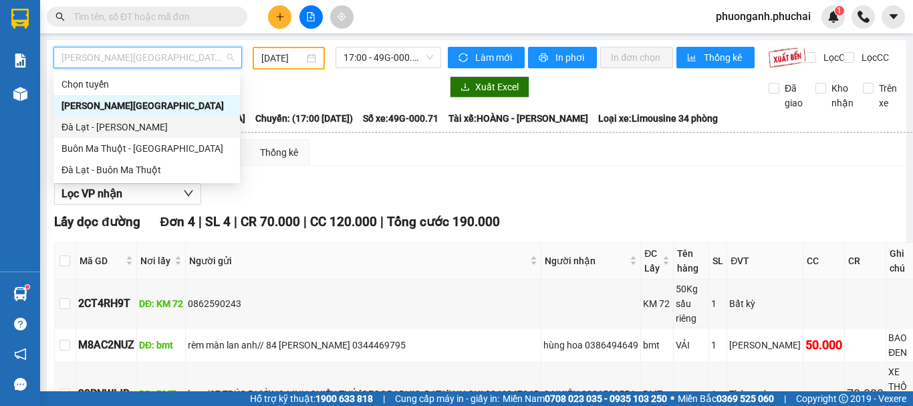
click at [90, 128] on div "Đà Lạt - Gia Lai" at bounding box center [147, 127] width 171 height 15
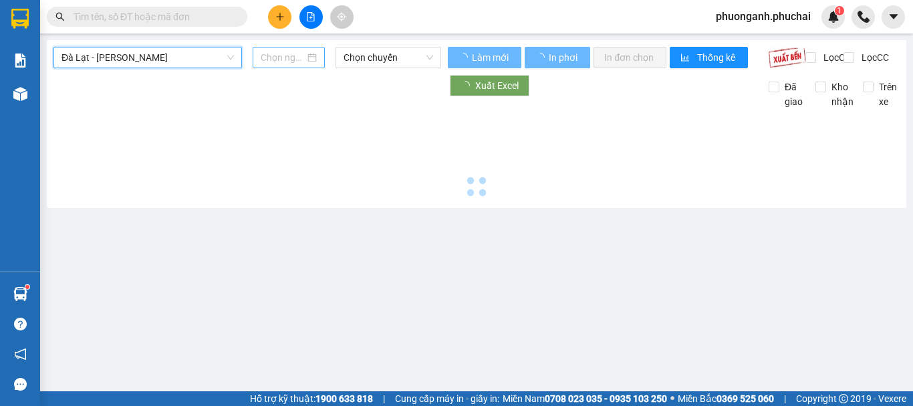
click at [290, 60] on input at bounding box center [283, 57] width 44 height 15
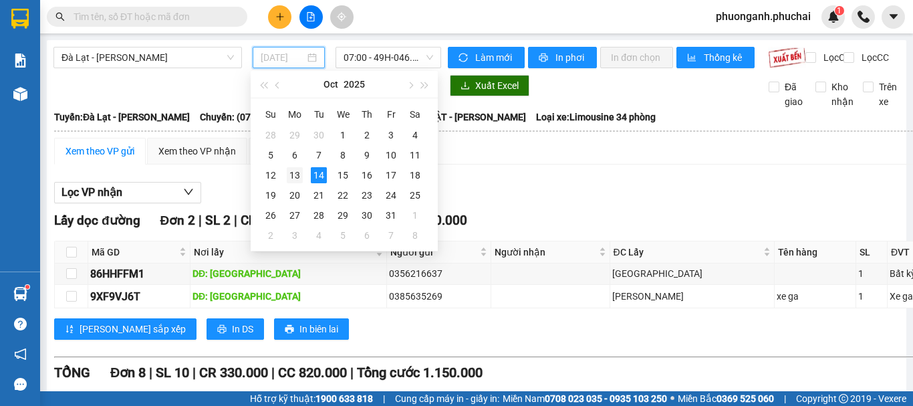
click at [302, 174] on div "13" at bounding box center [295, 175] width 16 height 16
type input "13/10/2025"
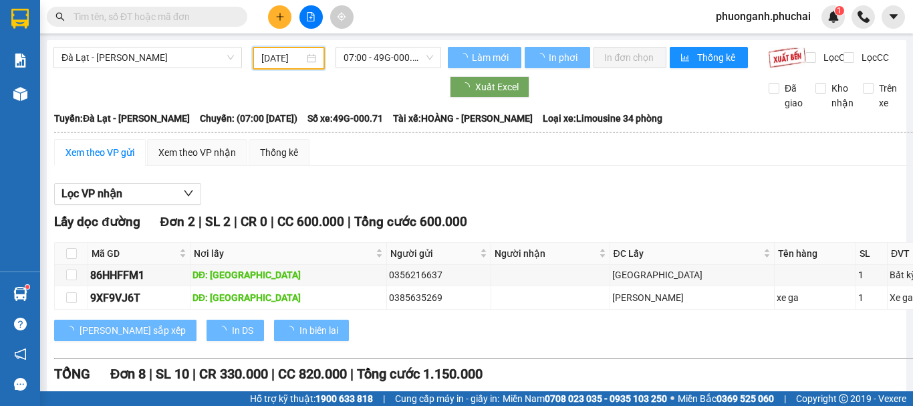
click at [380, 64] on span "07:00 - 49G-000.71" at bounding box center [389, 57] width 90 height 20
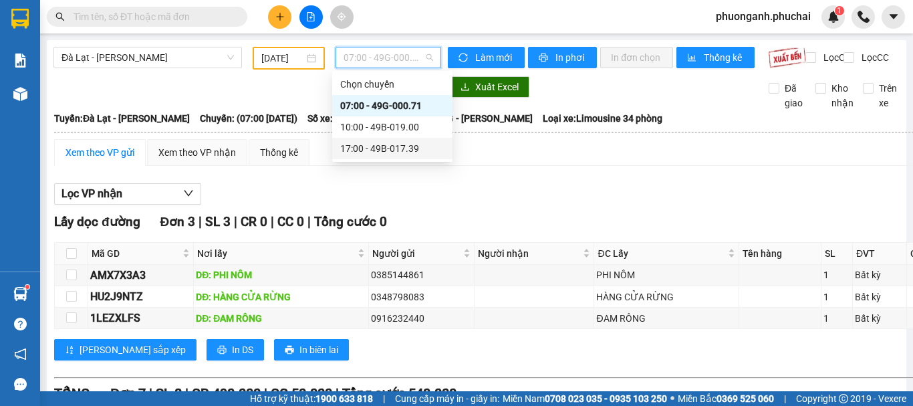
click at [392, 152] on div "17:00 - 49B-017.39" at bounding box center [392, 148] width 104 height 15
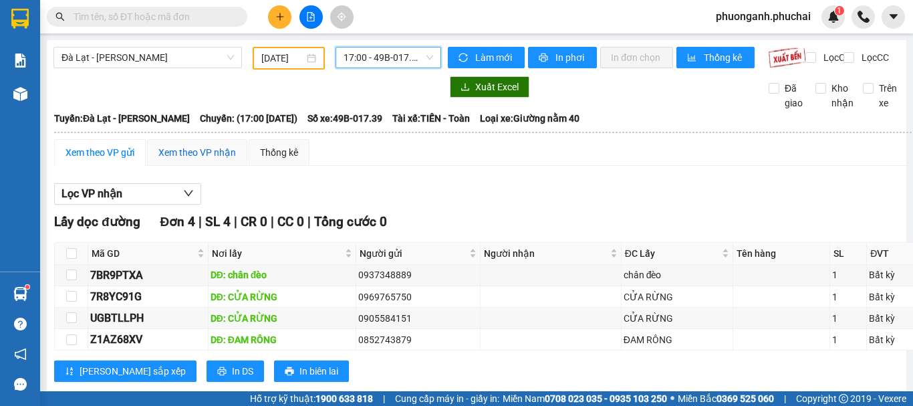
click at [181, 160] on div "Xem theo VP nhận" at bounding box center [197, 152] width 78 height 15
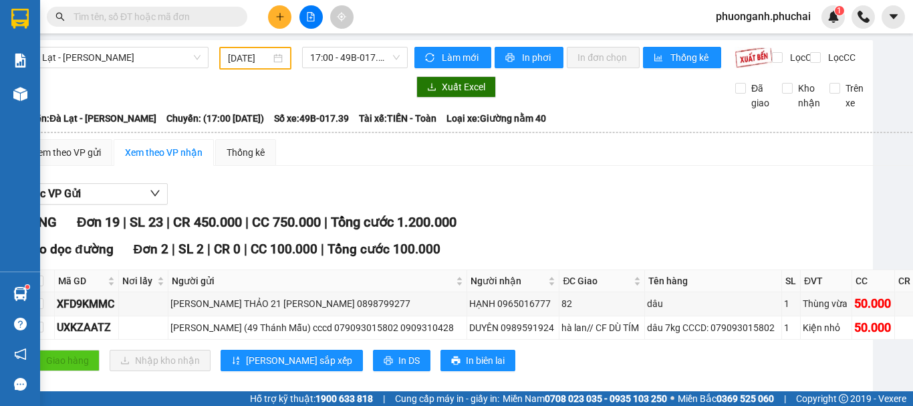
scroll to position [0, 14]
